Goal: Task Accomplishment & Management: Use online tool/utility

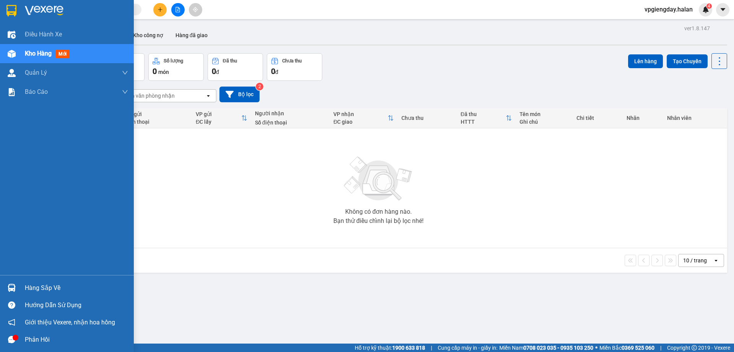
click at [26, 337] on div "Phản hồi" at bounding box center [76, 339] width 103 height 11
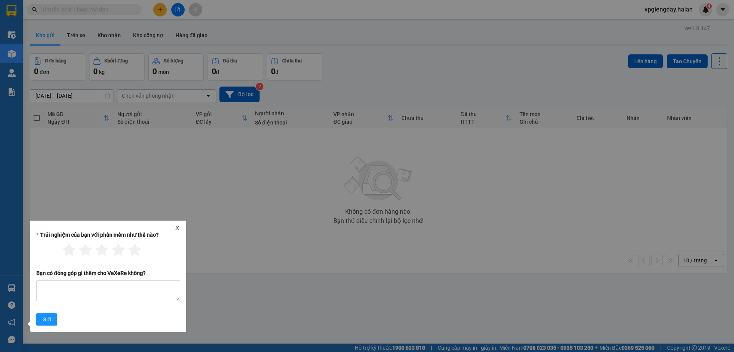
click at [181, 229] on div at bounding box center [108, 227] width 150 height 5
drag, startPoint x: 179, startPoint y: 230, endPoint x: 184, endPoint y: 237, distance: 8.7
click at [180, 230] on icon "close" at bounding box center [177, 227] width 5 height 5
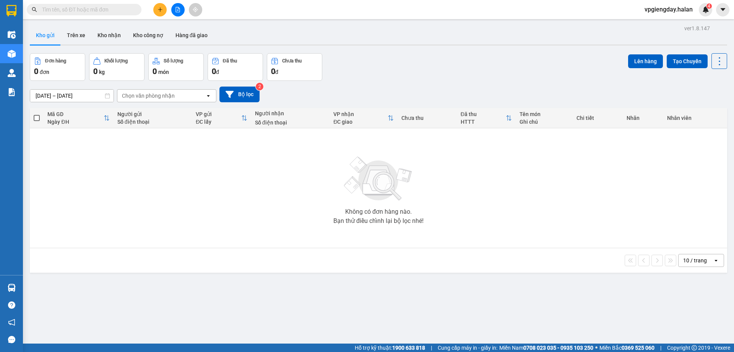
click at [166, 207] on div "Không có đơn hàng nào. Bạn thử điều chỉnh lại bộ lọc nhé!" at bounding box center [379, 187] width 690 height 115
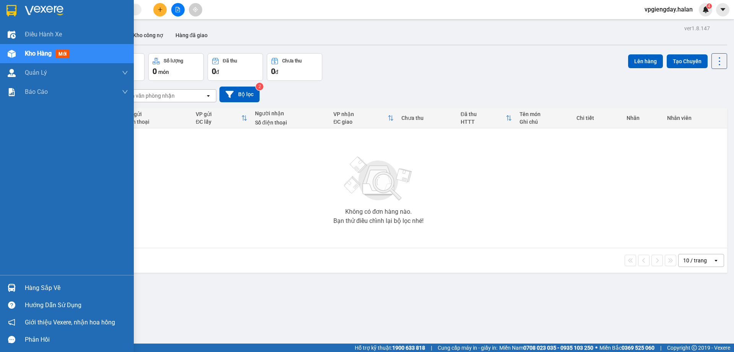
click at [26, 282] on div "Hàng sắp về" at bounding box center [76, 287] width 103 height 11
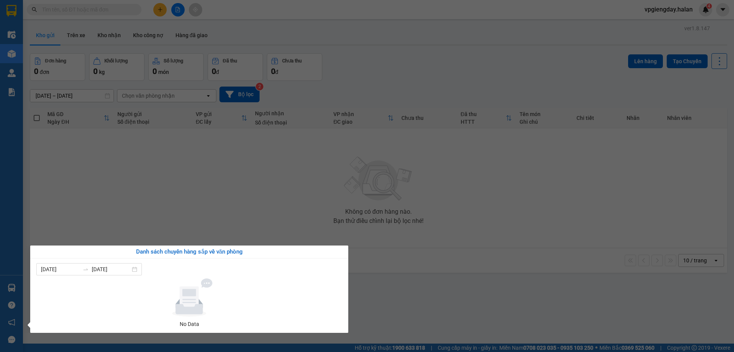
click at [106, 213] on section "Kết quả tìm kiếm ( 0 ) Bộ lọc No Data vpgiengday.halan 4 Điều hành xe Kho hàng …" at bounding box center [367, 176] width 734 height 352
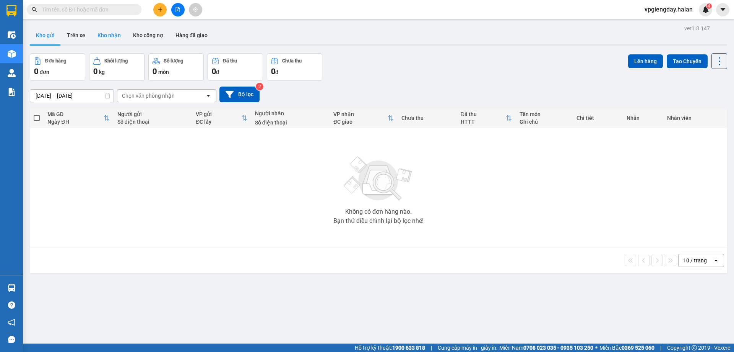
click at [104, 26] on button "Kho nhận" at bounding box center [109, 35] width 36 height 18
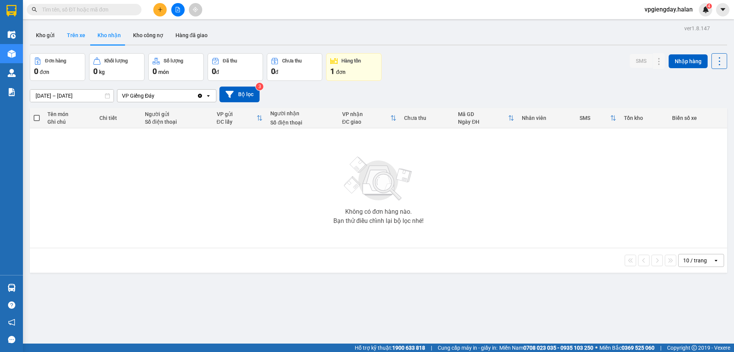
click at [80, 38] on button "Trên xe" at bounding box center [76, 35] width 31 height 18
type input "07/02/2012 – 15/10/2025"
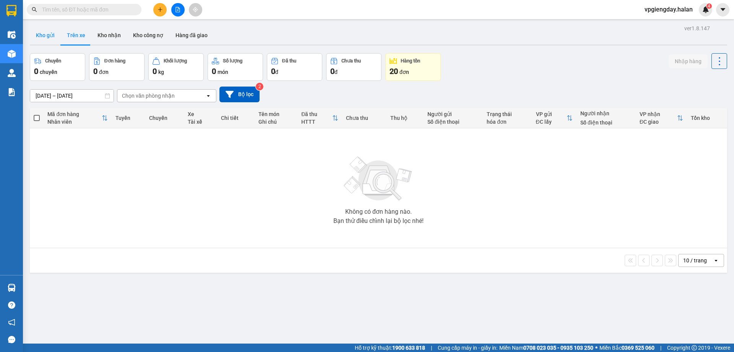
click at [52, 37] on button "Kho gửi" at bounding box center [45, 35] width 31 height 18
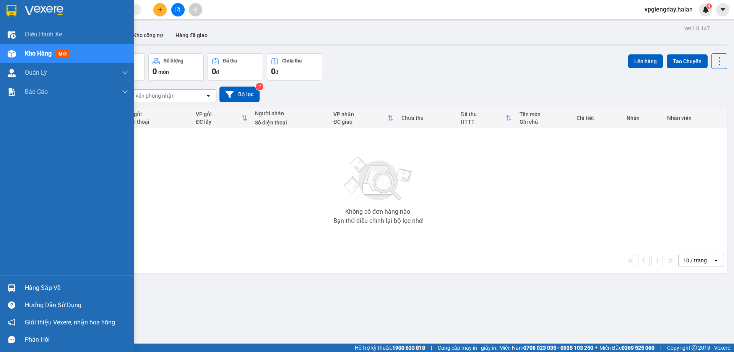
click at [43, 296] on div "Hàng sắp về" at bounding box center [67, 287] width 134 height 17
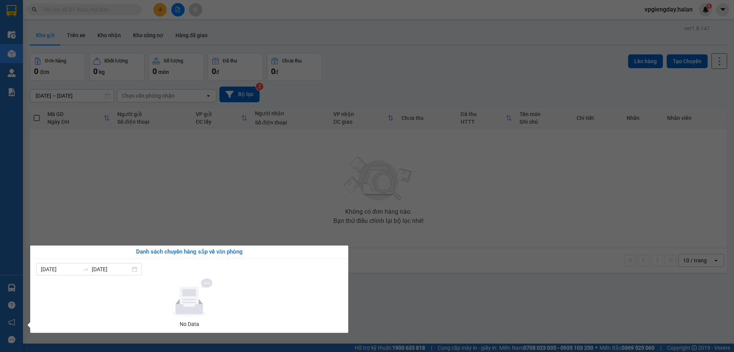
click at [69, 210] on section "Kết quả tìm kiếm ( 0 ) Bộ lọc No Data vpgiengday.halan 4 Điều hành xe Kho hàng …" at bounding box center [367, 176] width 734 height 352
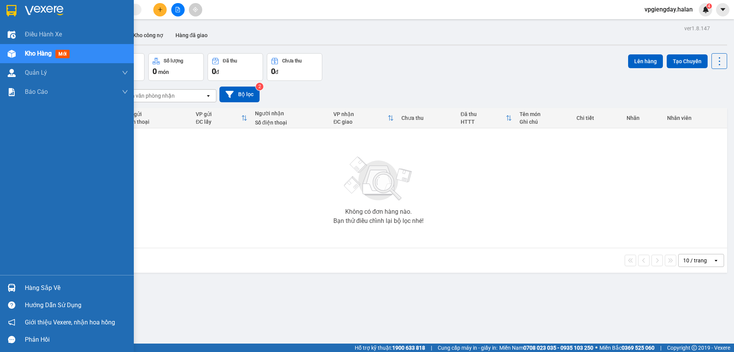
click at [49, 282] on div "Hàng sắp về" at bounding box center [76, 287] width 103 height 11
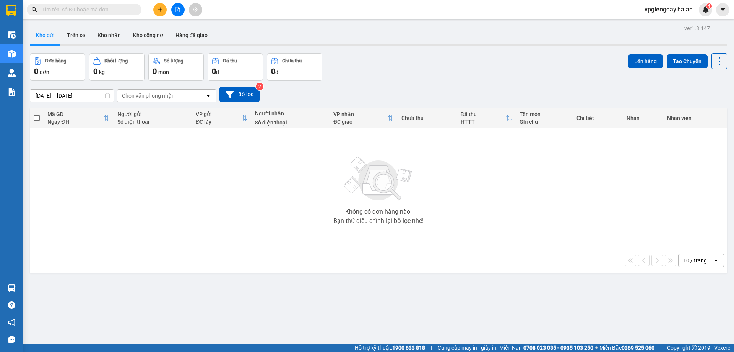
click at [109, 237] on section "Kết quả tìm kiếm ( 0 ) Bộ lọc No Data vpgiengday.halan 4 Điều hành xe Kho hàng …" at bounding box center [367, 176] width 734 height 352
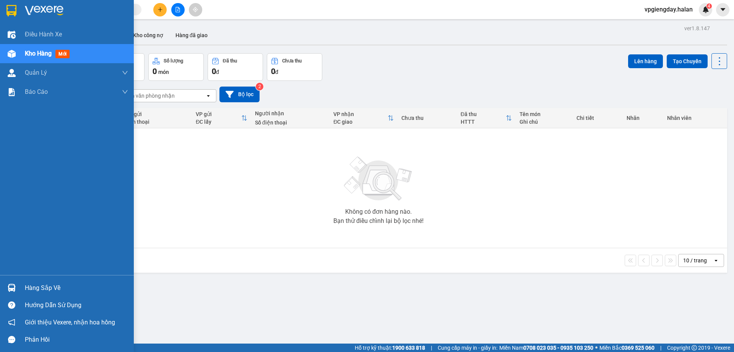
click at [60, 285] on div "Hàng sắp về" at bounding box center [76, 287] width 103 height 11
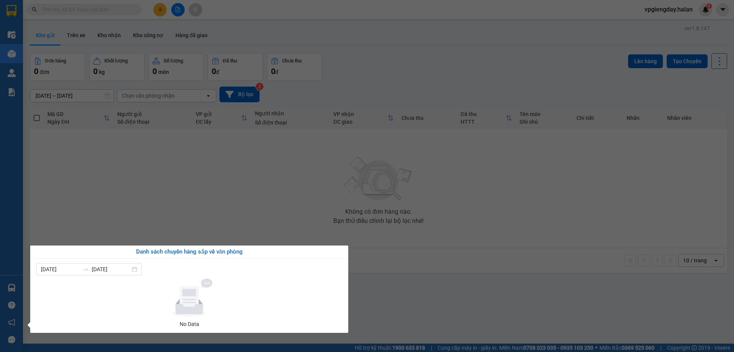
click at [130, 236] on section "Kết quả tìm kiếm ( 0 ) Bộ lọc No Data vpgiengday.halan 4 Điều hành xe Kho hàng …" at bounding box center [367, 176] width 734 height 352
